Goal: Transaction & Acquisition: Purchase product/service

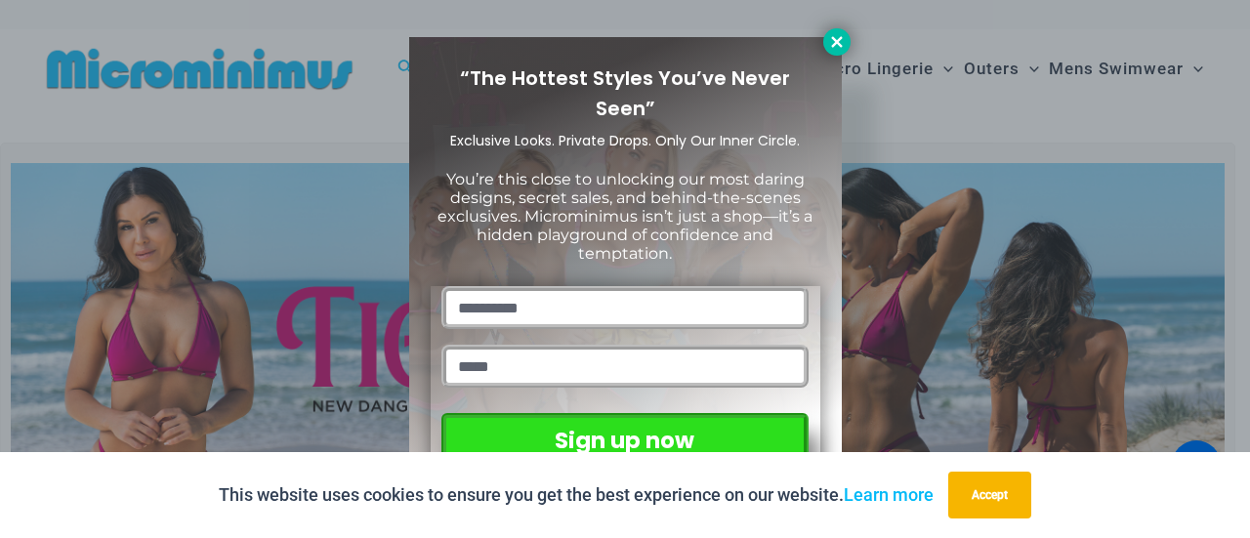
click at [832, 40] on icon at bounding box center [837, 42] width 18 height 18
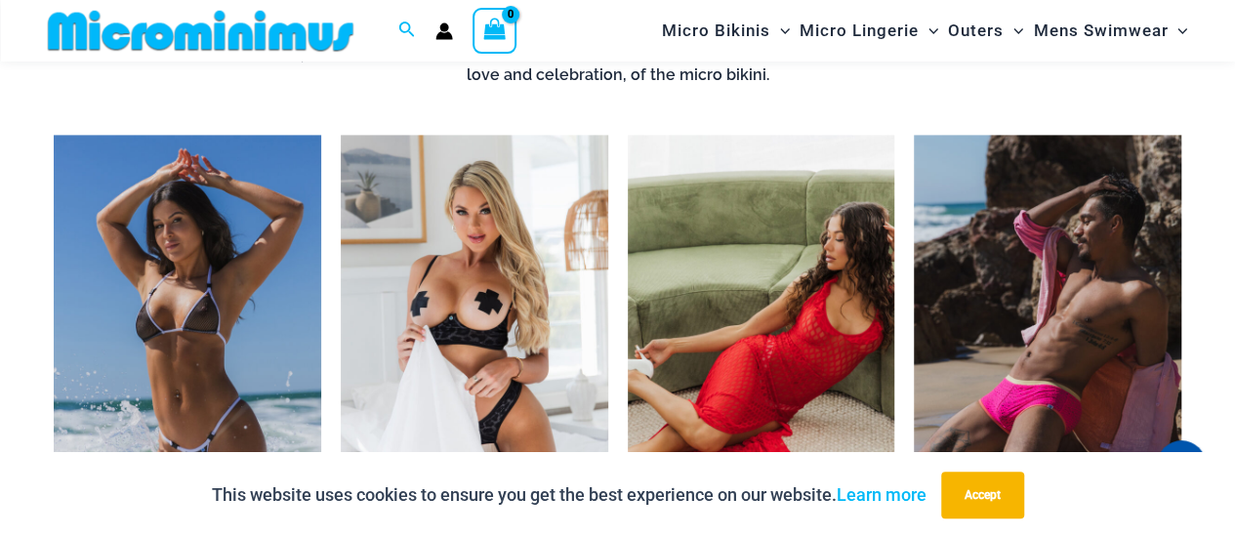
scroll to position [1350, 0]
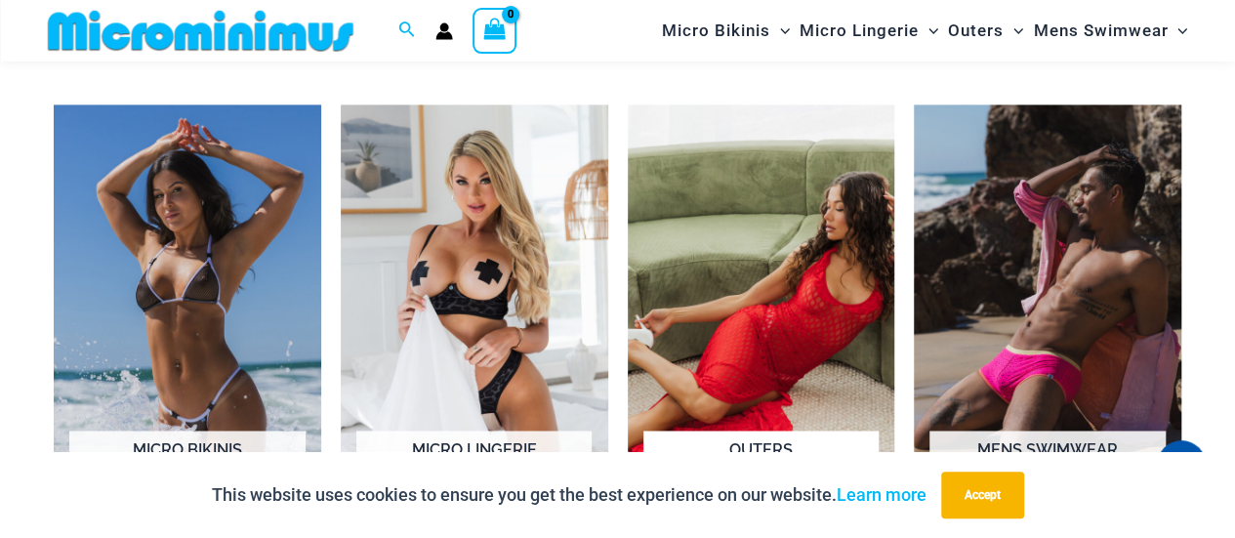
click at [804, 304] on img "Visit product category Outers" at bounding box center [762, 311] width 268 height 415
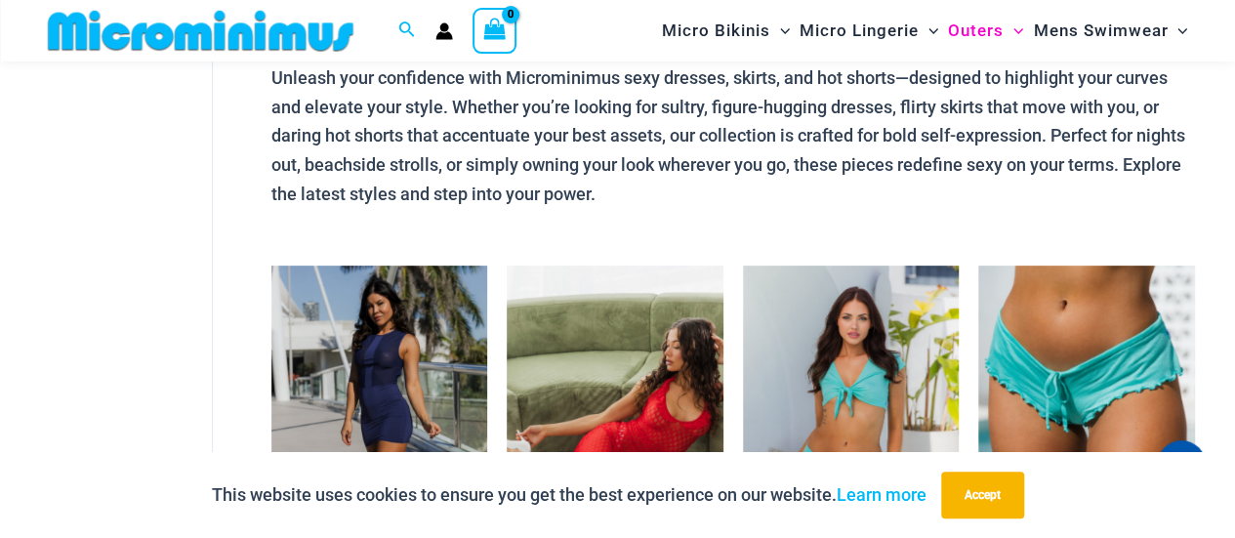
scroll to position [180, 0]
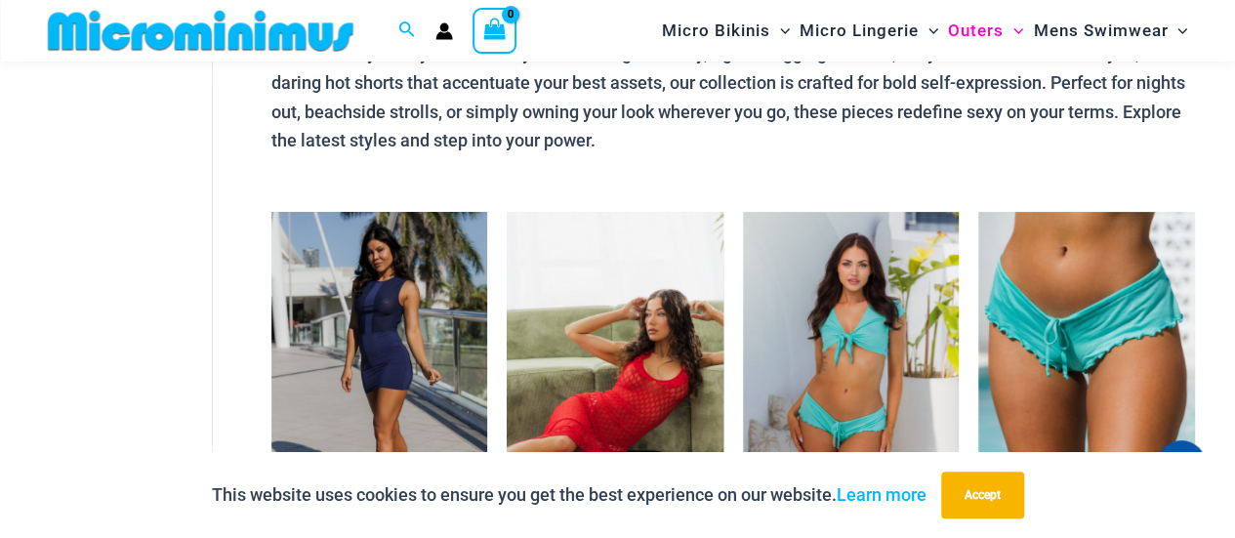
click at [633, 369] on img at bounding box center [615, 374] width 217 height 324
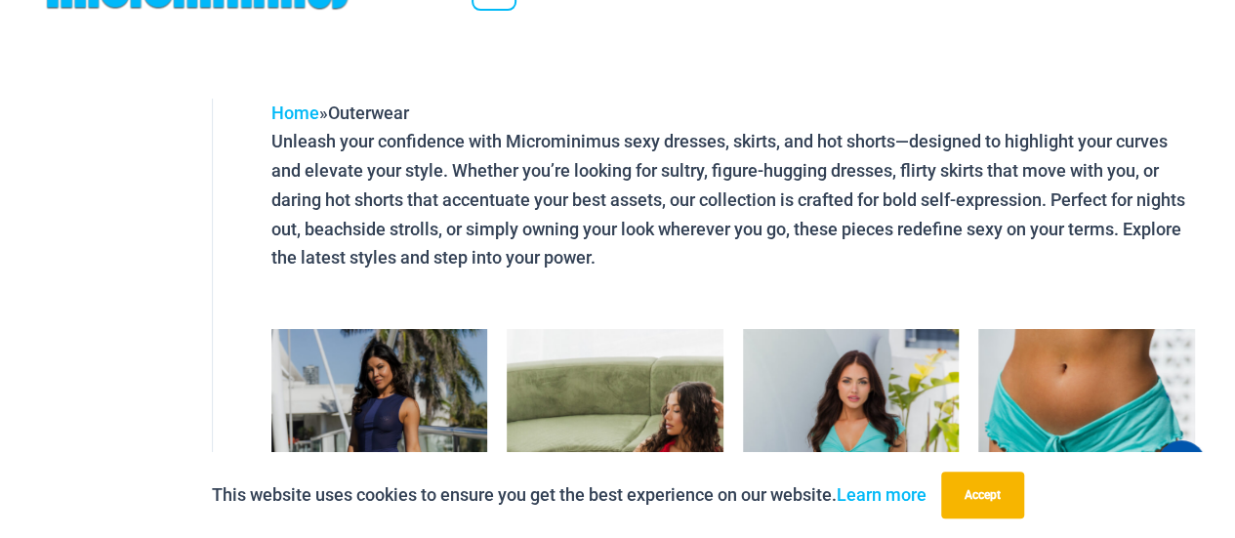
scroll to position [0, 0]
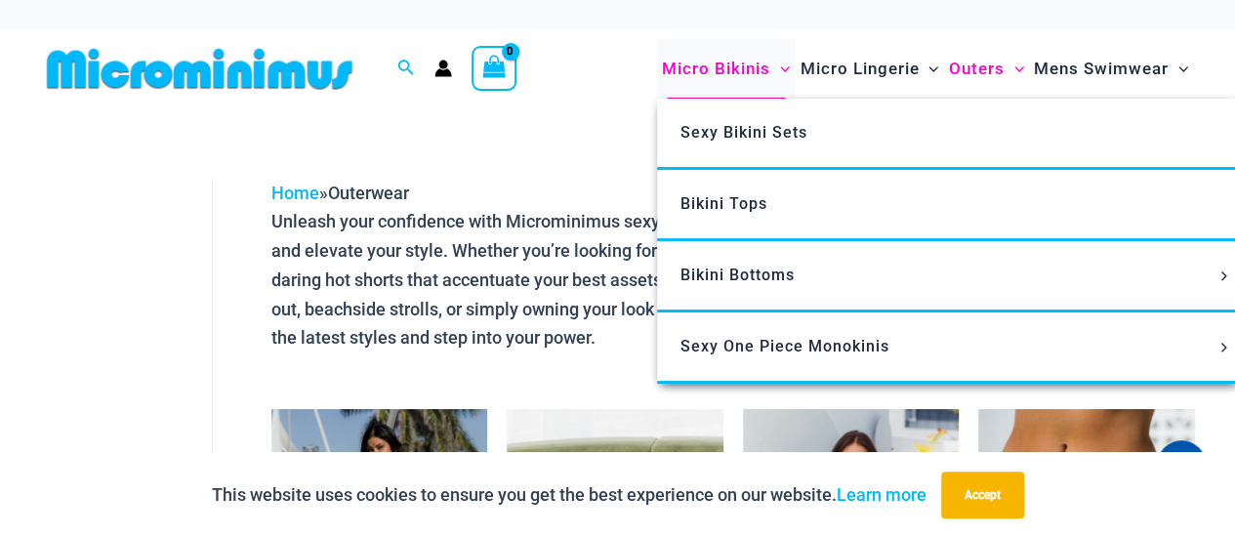
click at [722, 70] on span "Micro Bikinis" at bounding box center [716, 69] width 108 height 50
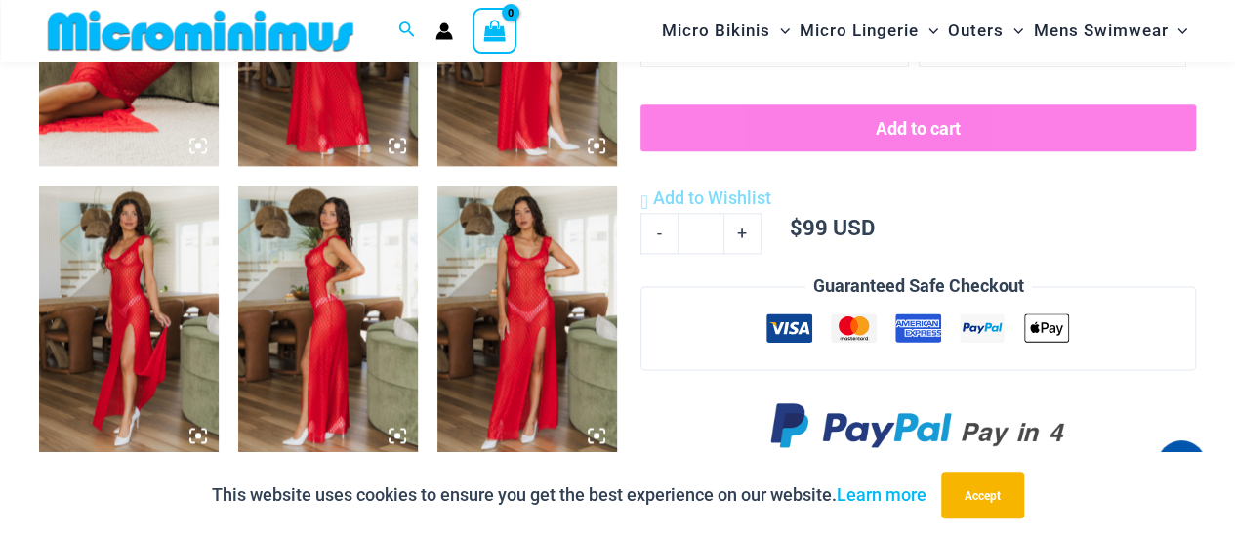
scroll to position [1071, 0]
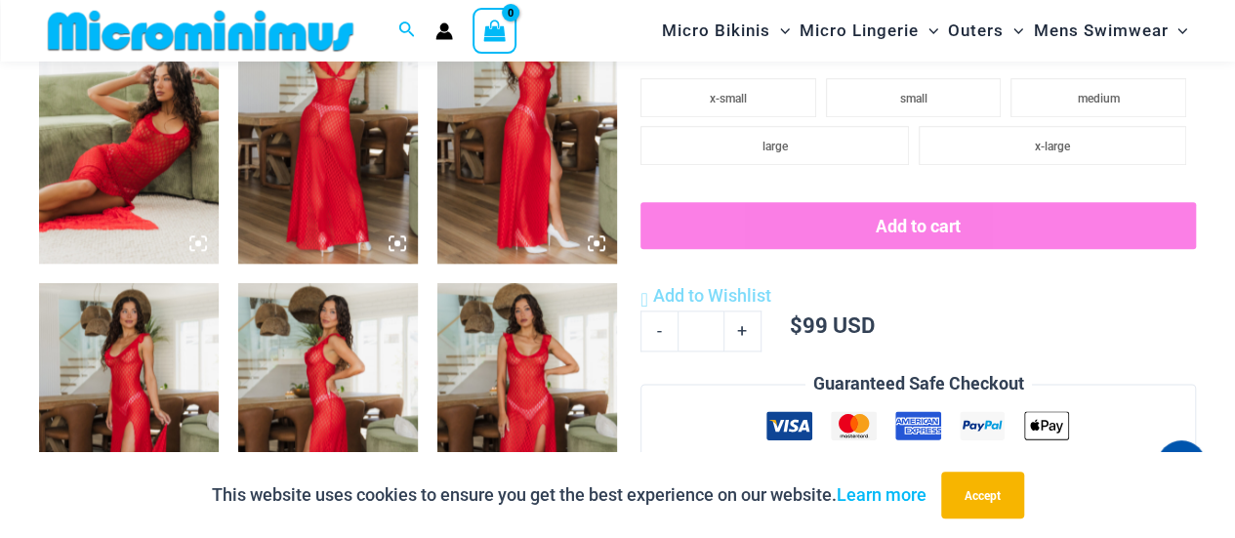
click at [197, 155] on img at bounding box center [129, 128] width 180 height 269
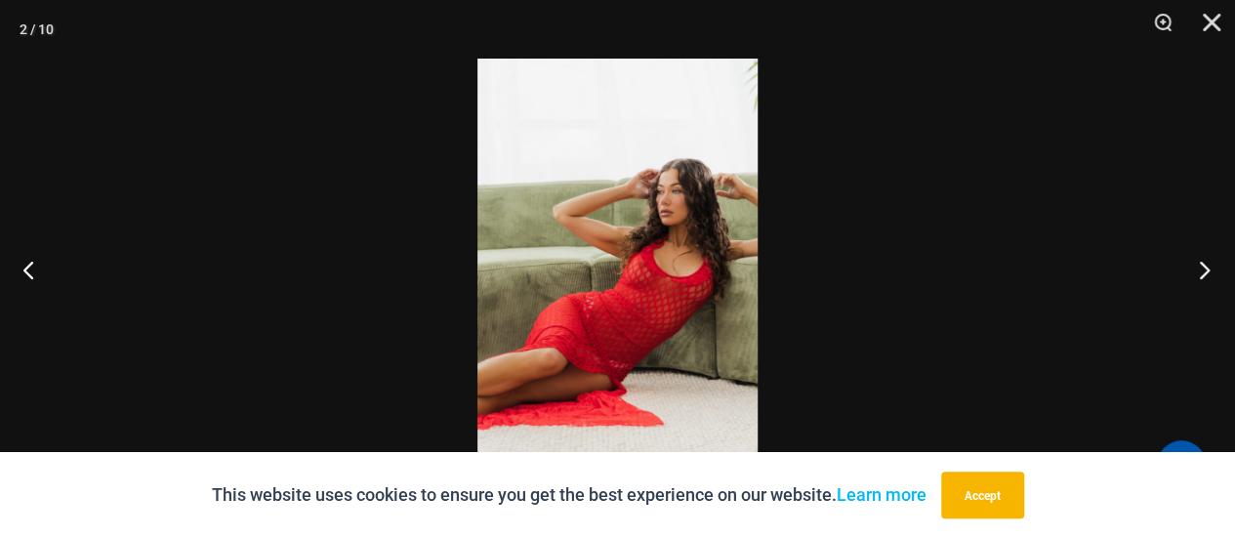
click at [1197, 263] on button "Next" at bounding box center [1198, 270] width 73 height 98
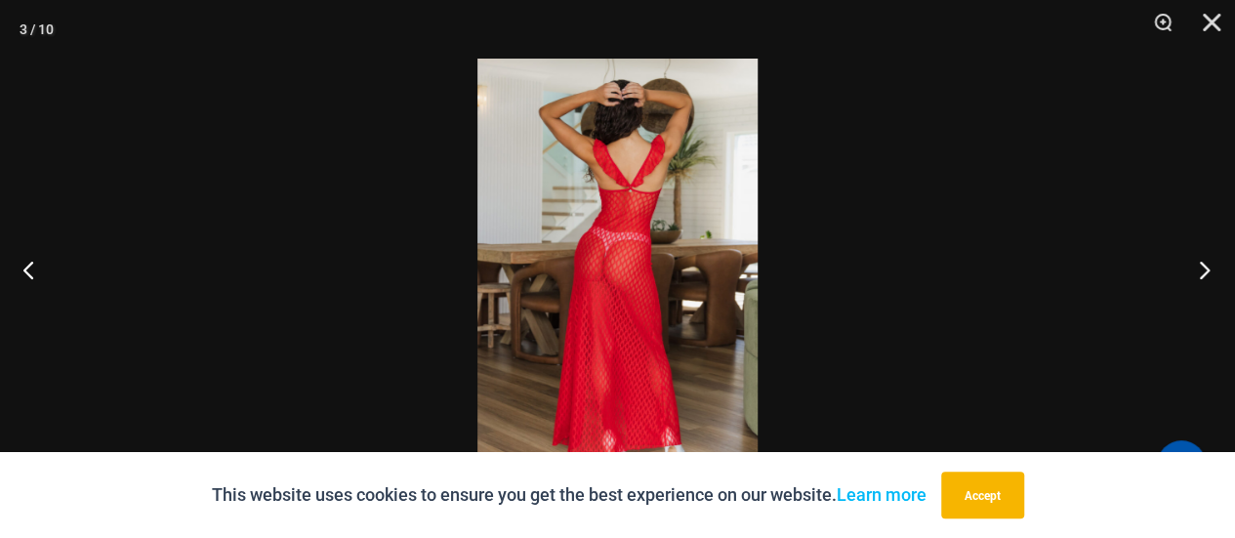
click at [1197, 263] on button "Next" at bounding box center [1198, 270] width 73 height 98
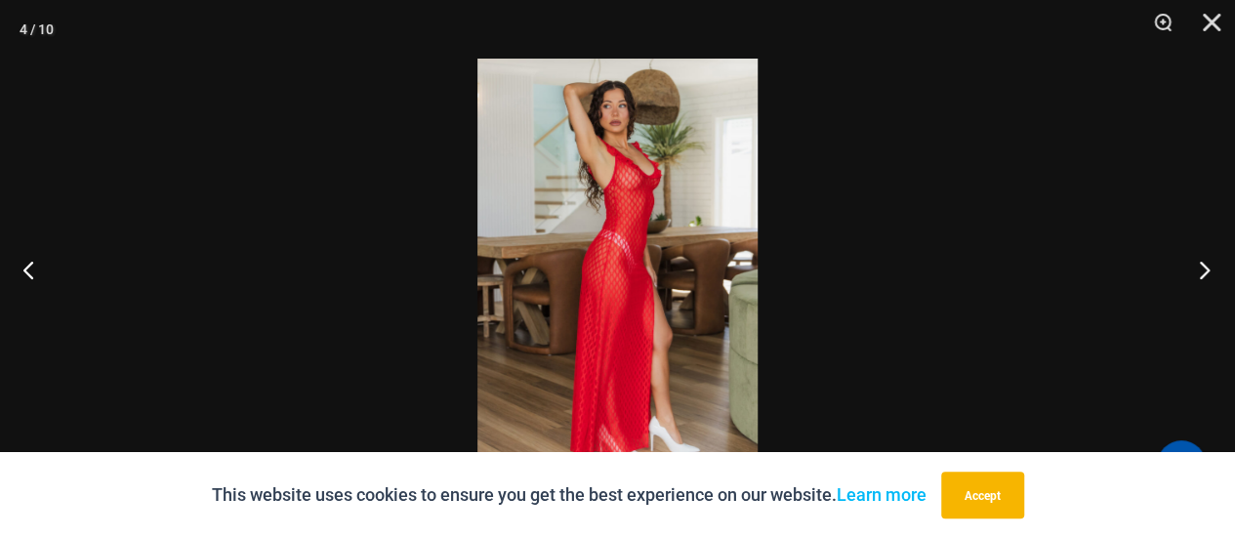
click at [1197, 263] on button "Next" at bounding box center [1198, 270] width 73 height 98
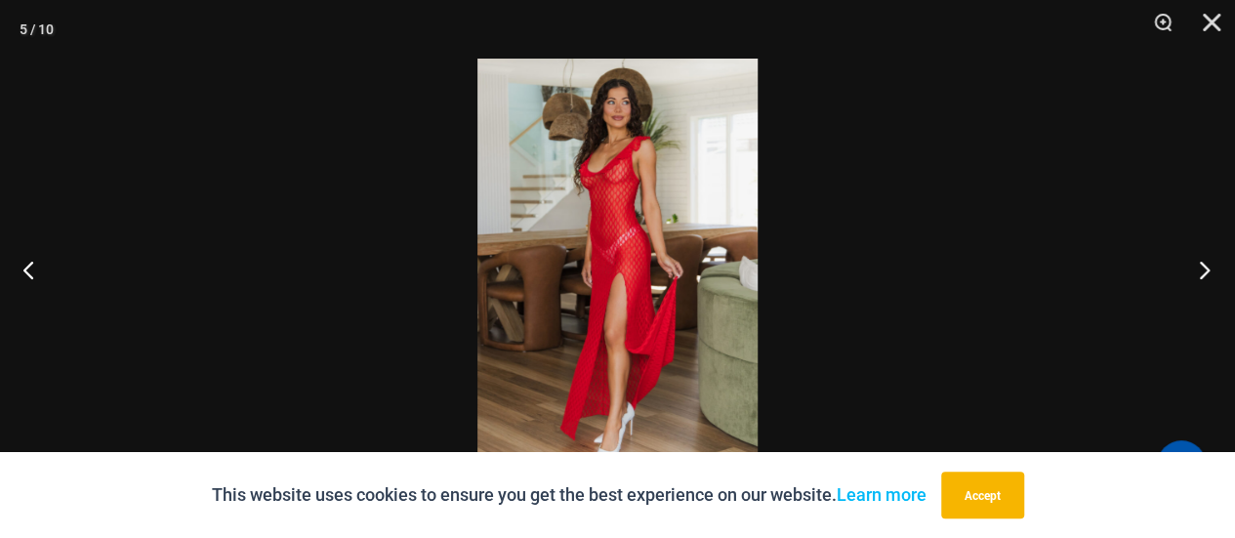
click at [1197, 263] on button "Next" at bounding box center [1198, 270] width 73 height 98
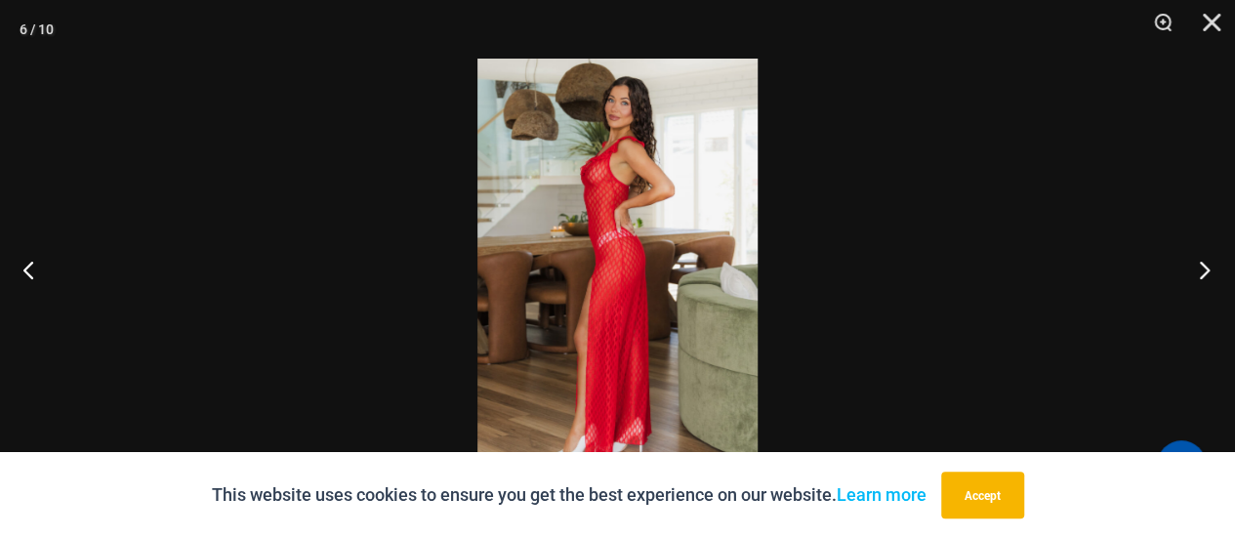
click at [1197, 263] on button "Next" at bounding box center [1198, 270] width 73 height 98
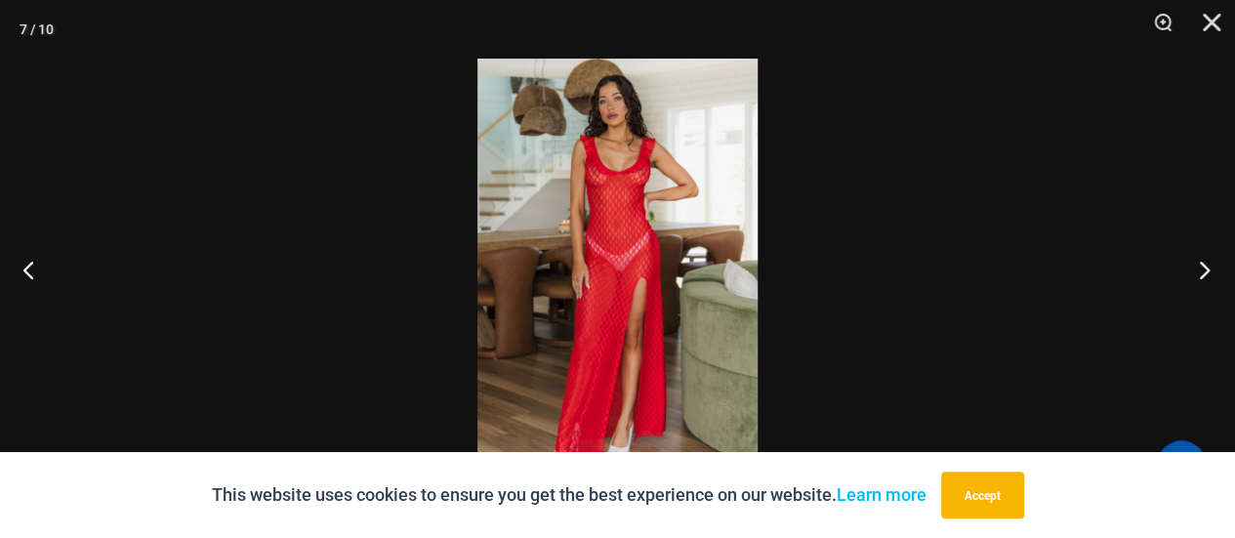
click at [1197, 263] on button "Next" at bounding box center [1198, 270] width 73 height 98
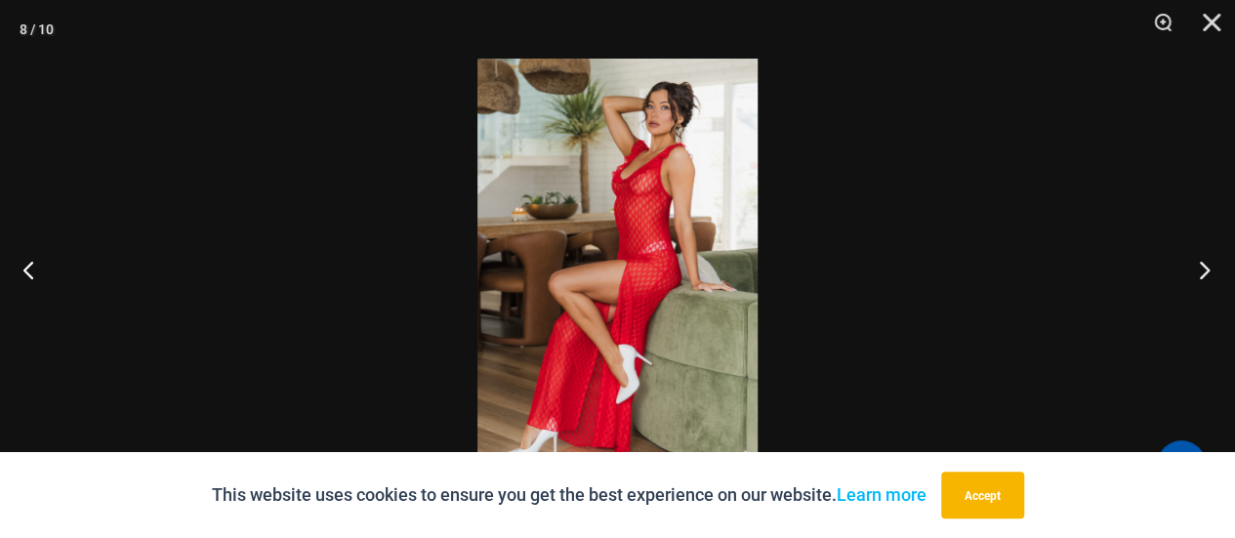
click at [1197, 263] on button "Next" at bounding box center [1198, 270] width 73 height 98
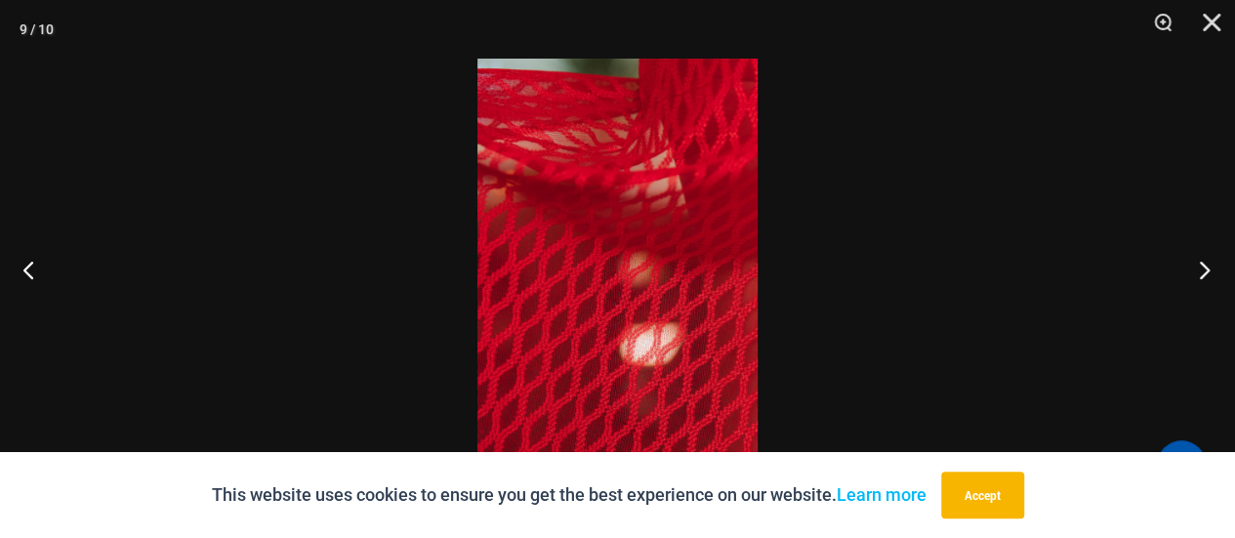
click at [1197, 263] on button "Next" at bounding box center [1198, 270] width 73 height 98
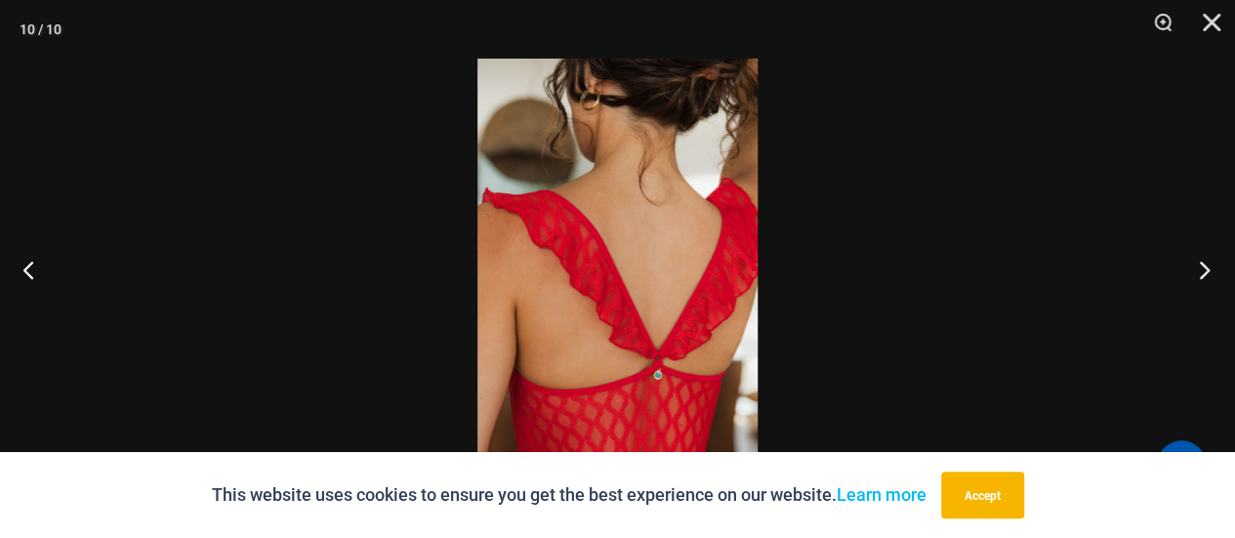
click at [1197, 263] on button "Next" at bounding box center [1198, 270] width 73 height 98
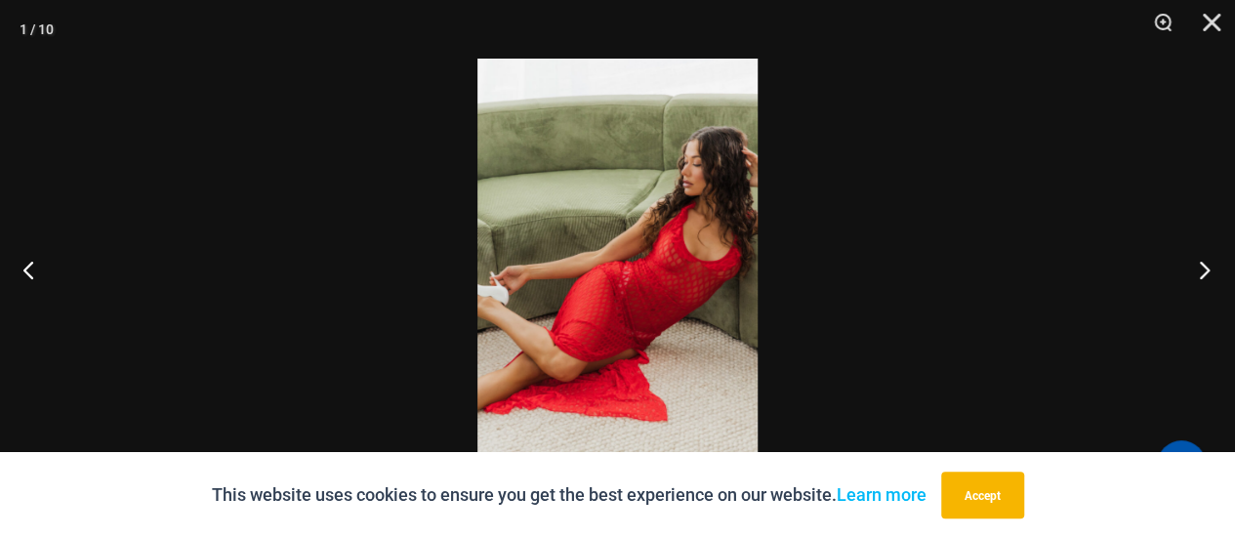
click at [1197, 263] on button "Next" at bounding box center [1198, 270] width 73 height 98
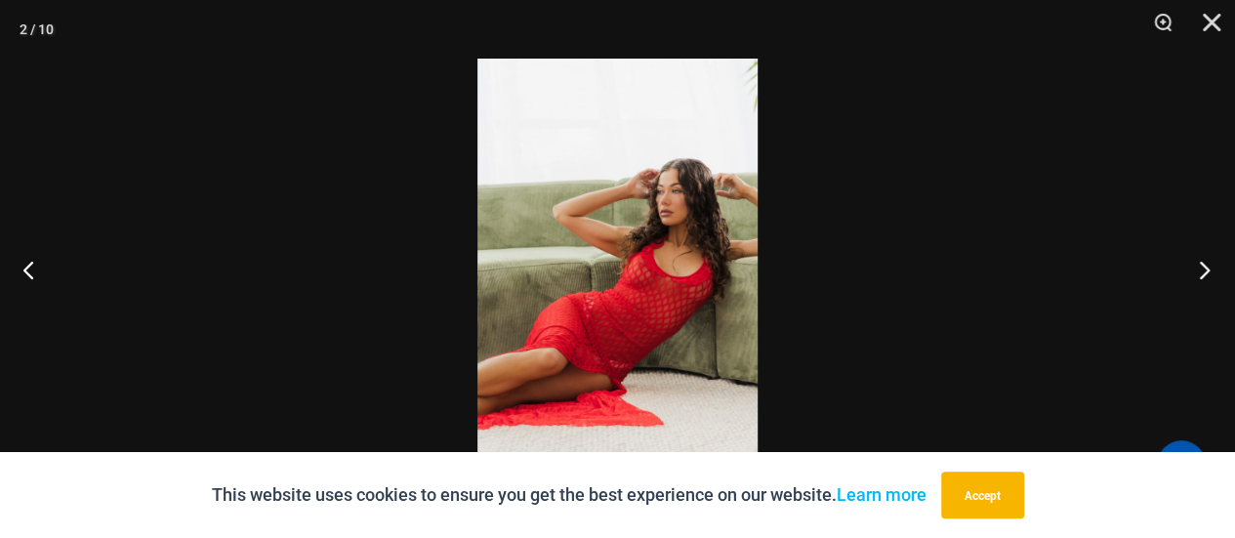
click at [1197, 263] on button "Next" at bounding box center [1198, 270] width 73 height 98
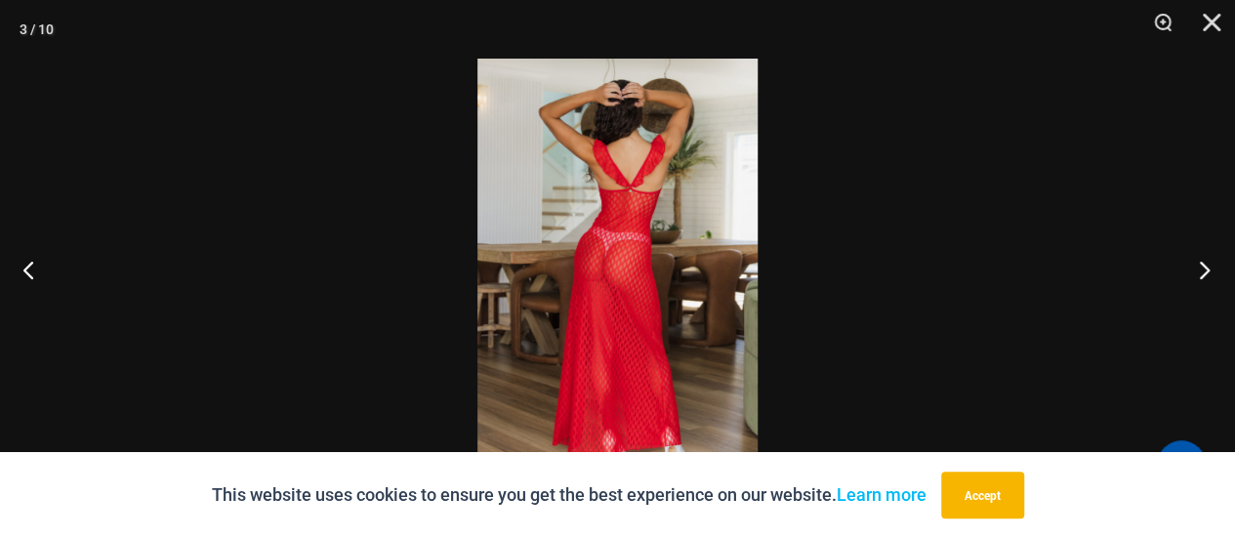
click at [1197, 263] on button "Next" at bounding box center [1198, 270] width 73 height 98
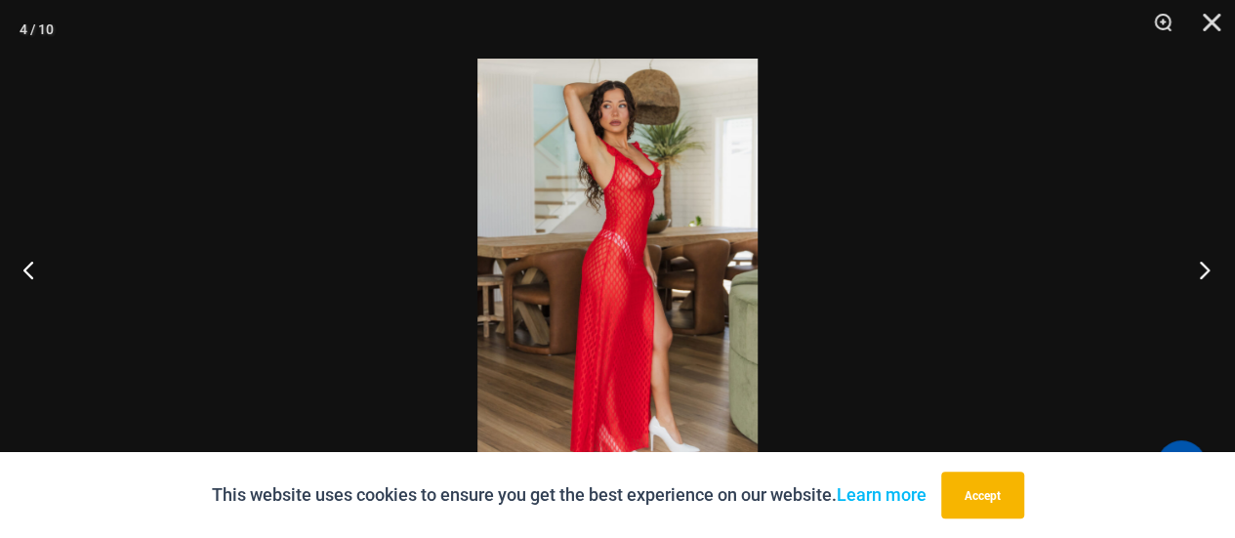
click at [1197, 263] on button "Next" at bounding box center [1198, 270] width 73 height 98
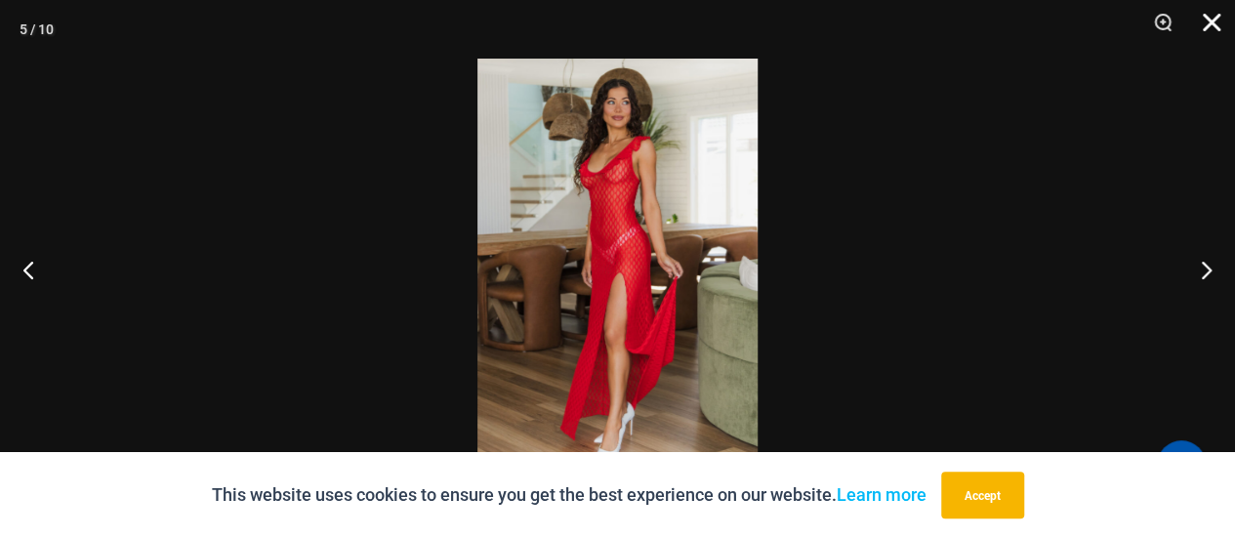
click at [1202, 24] on button "Close" at bounding box center [1204, 29] width 49 height 59
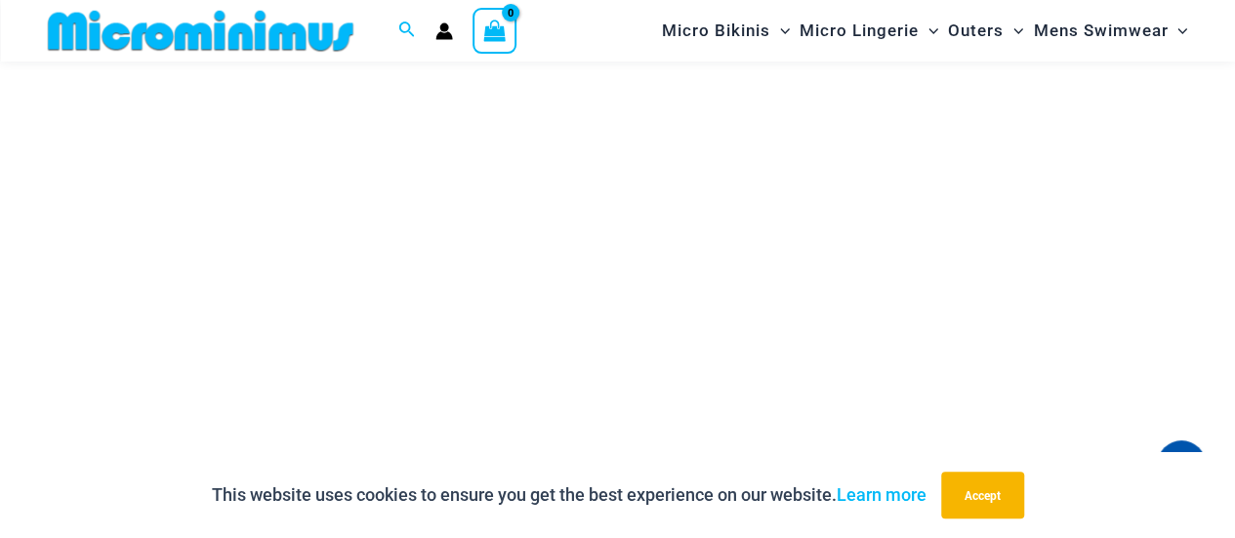
scroll to position [2047, 0]
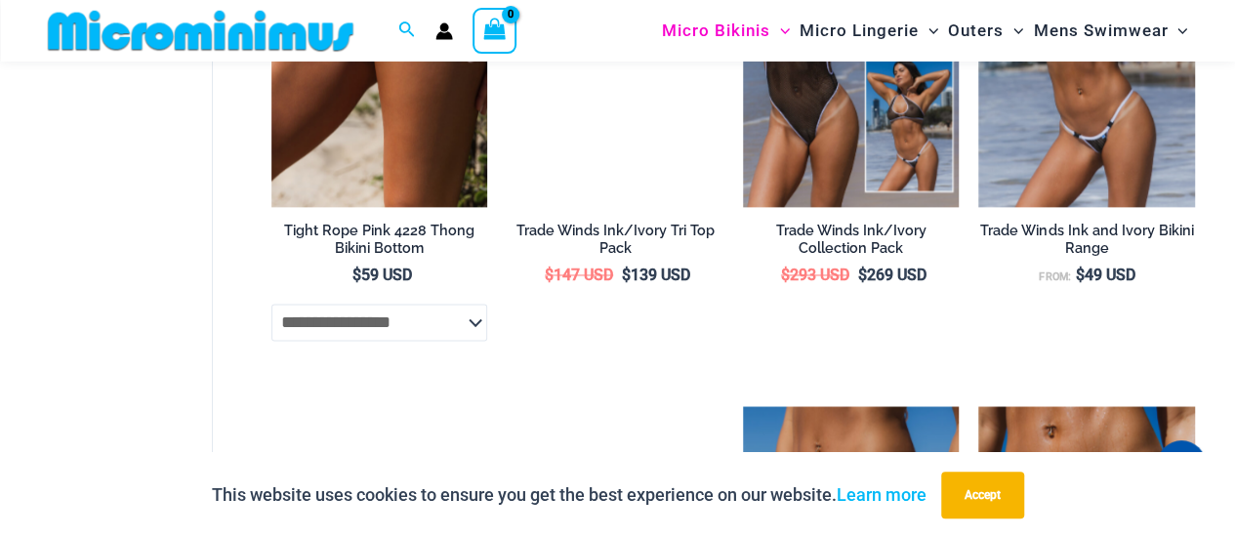
scroll to position [1154, 0]
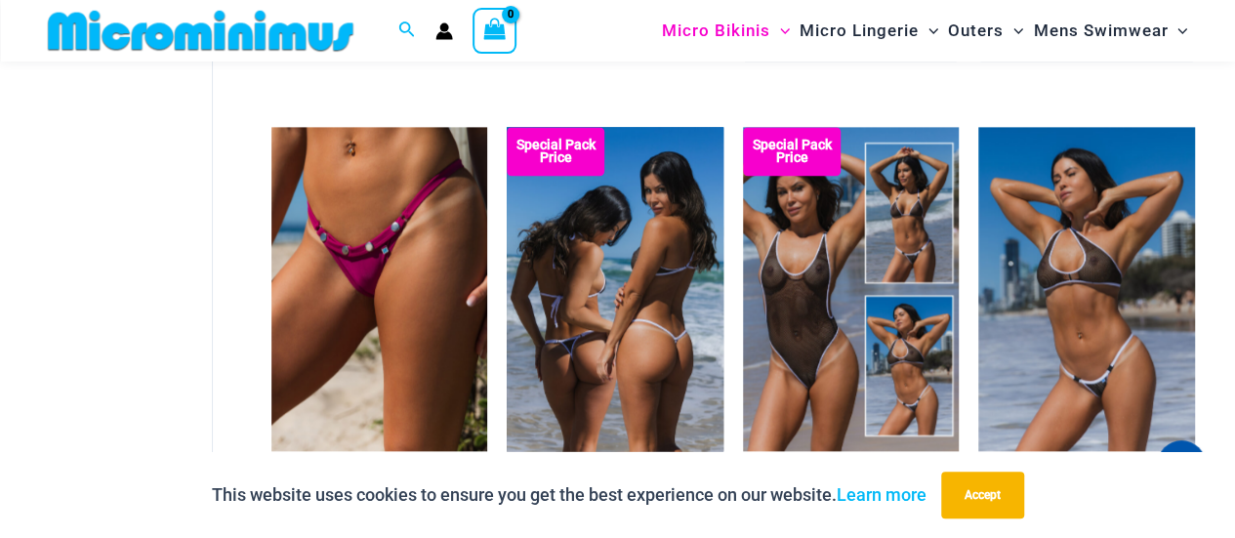
click at [620, 280] on img at bounding box center [615, 289] width 217 height 324
